Goal: Find specific page/section: Find specific page/section

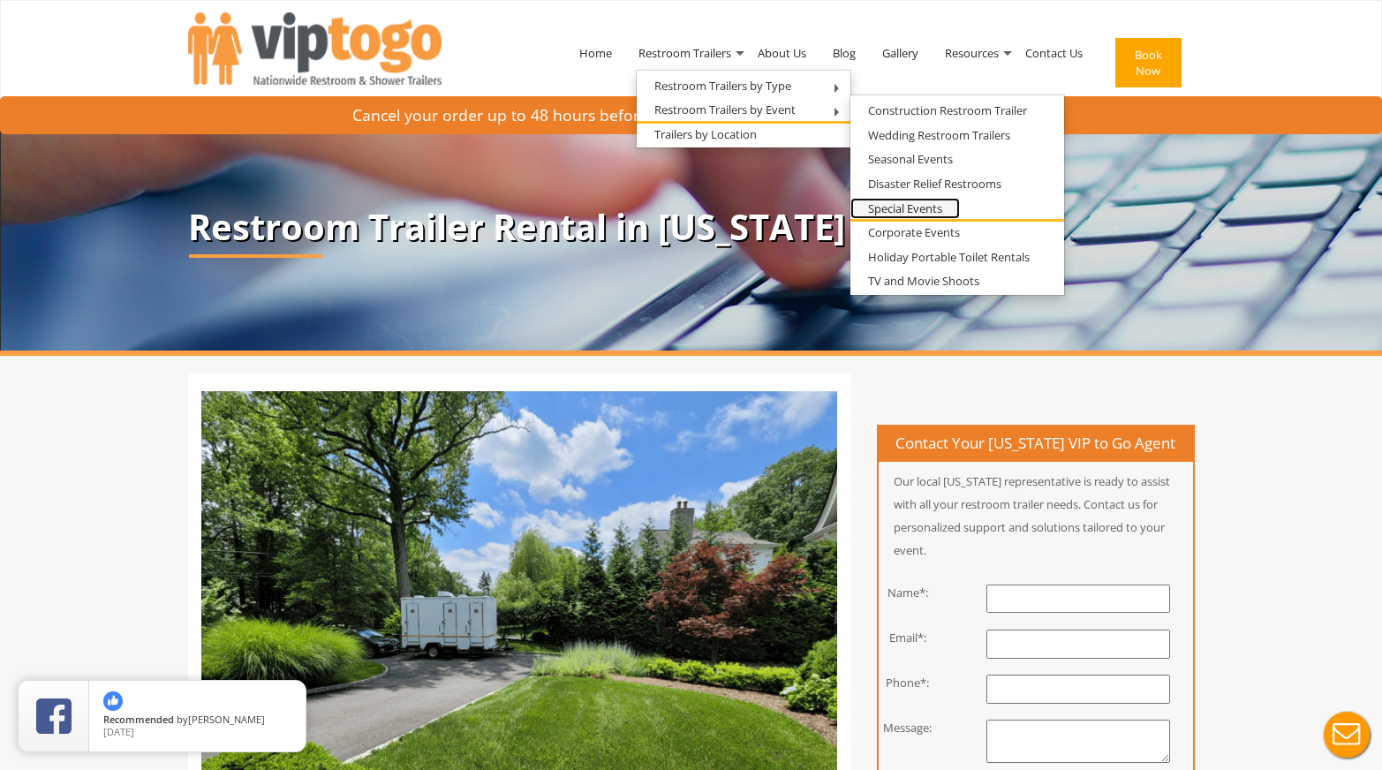
click at [909, 203] on link "Special Events" at bounding box center [906, 209] width 110 height 22
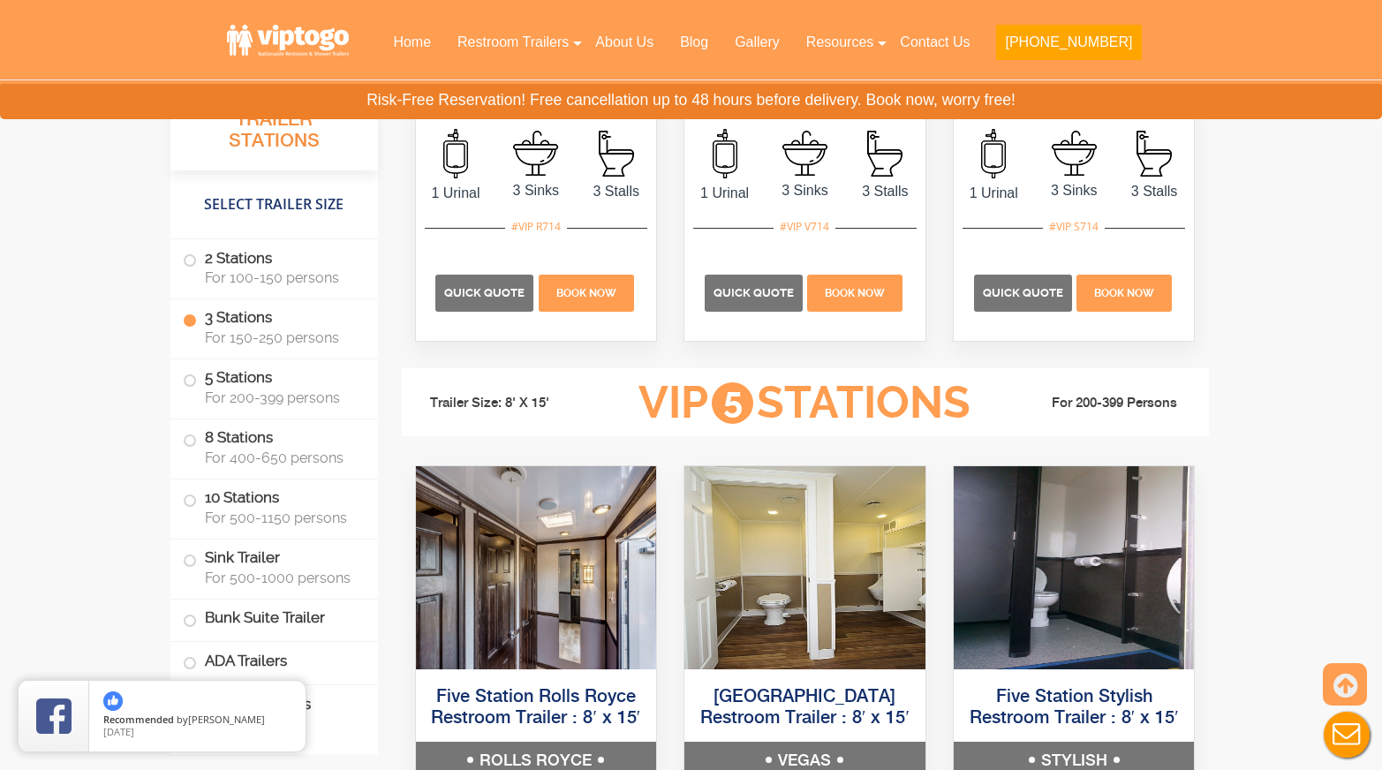
scroll to position [2915, 0]
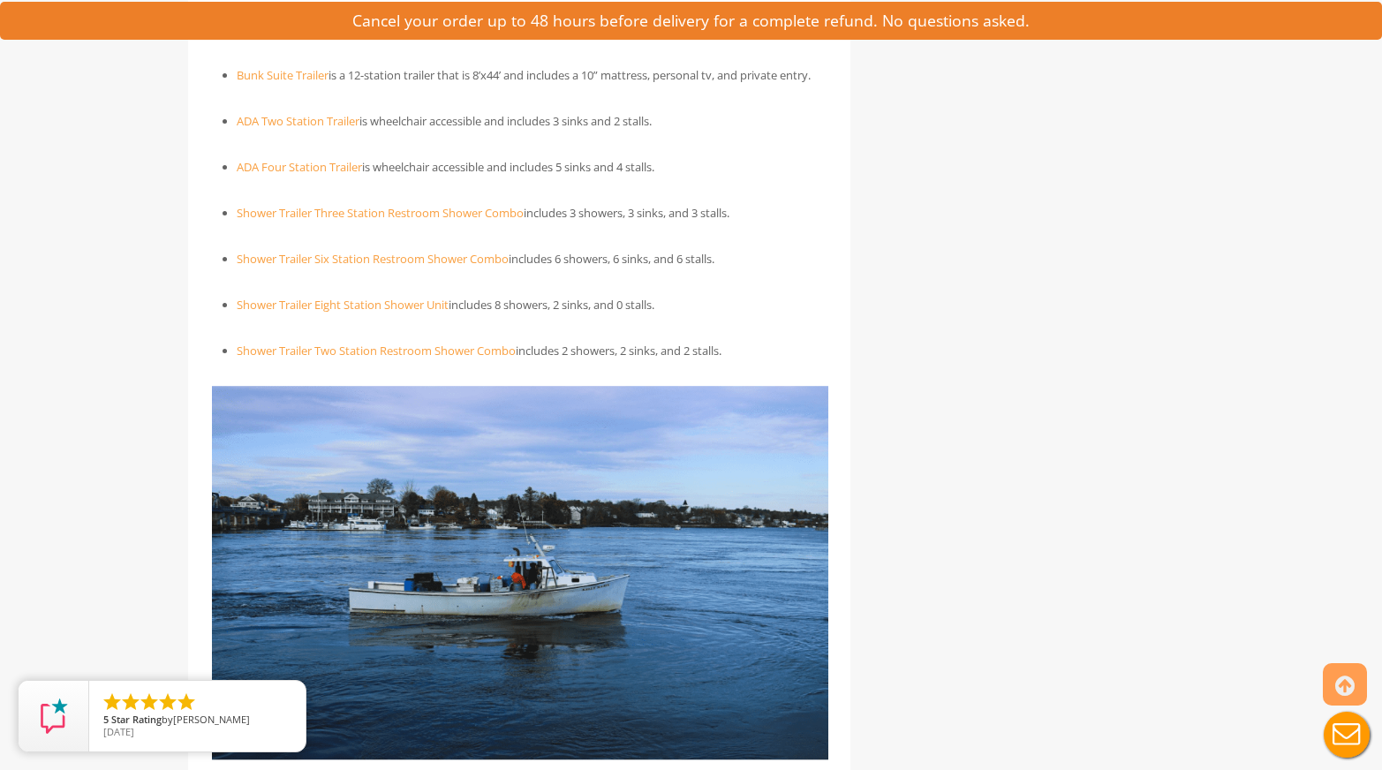
scroll to position [2385, 0]
